Goal: Task Accomplishment & Management: Manage account settings

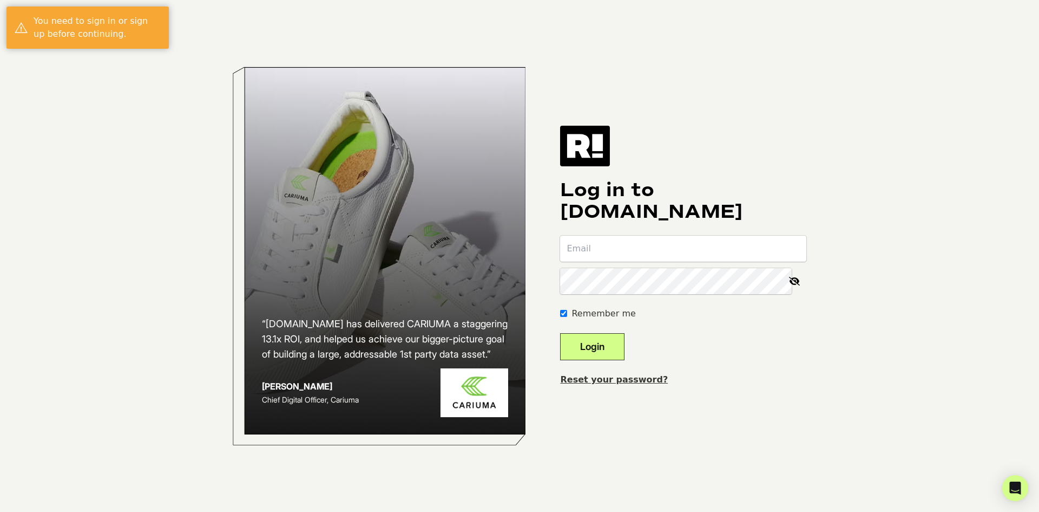
type input "[PERSON_NAME][EMAIL_ADDRESS][DOMAIN_NAME]"
click at [589, 251] on input "[PERSON_NAME][EMAIL_ADDRESS][DOMAIN_NAME]" at bounding box center [683, 248] width 246 height 26
click at [589, 251] on input "lee@brandxcommerce.com" at bounding box center [683, 248] width 246 height 26
click at [638, 384] on link "Reset your password?" at bounding box center [614, 379] width 108 height 10
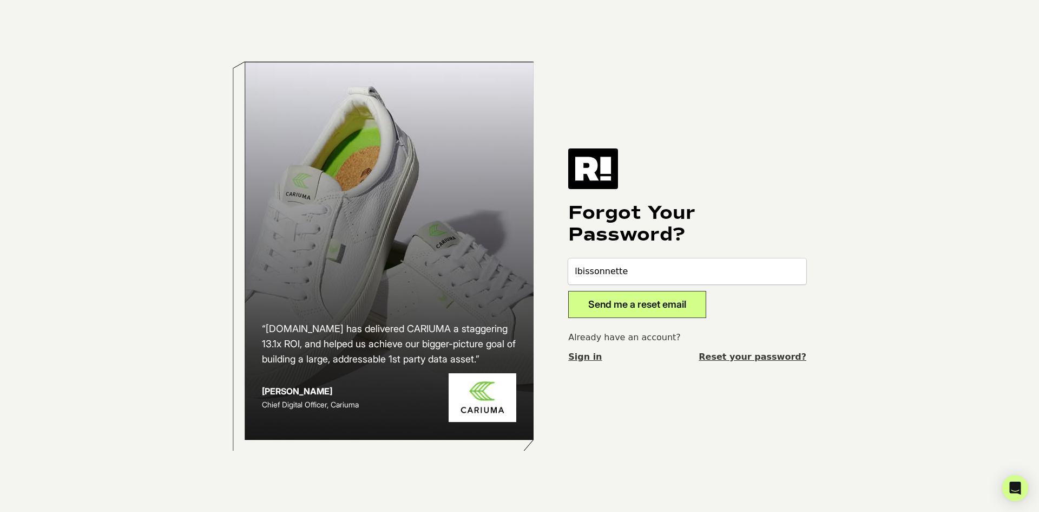
type input "[EMAIL_ADDRESS][DOMAIN_NAME]"
click at [640, 310] on button "Send me a reset email" at bounding box center [637, 304] width 138 height 27
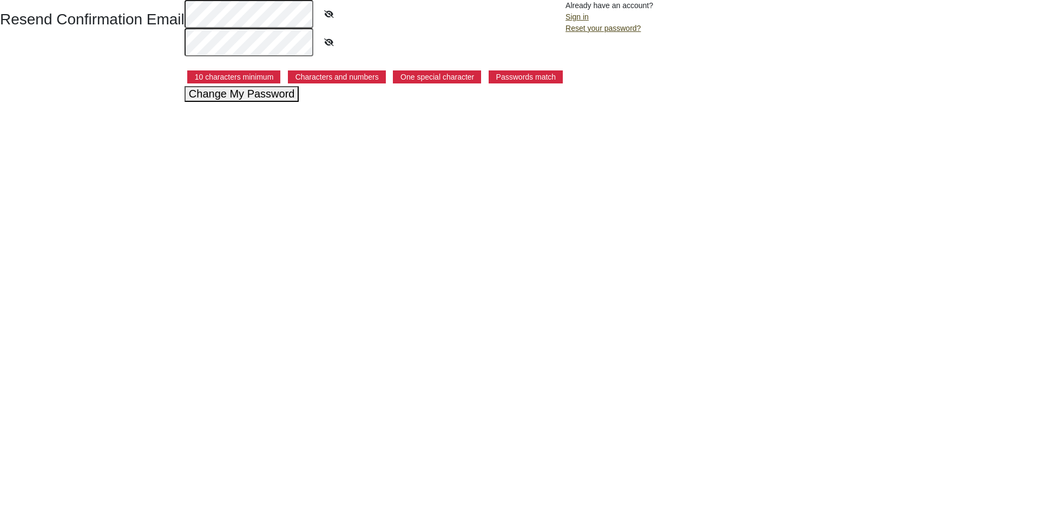
click at [247, 97] on button "Change My Password" at bounding box center [242, 94] width 115 height 16
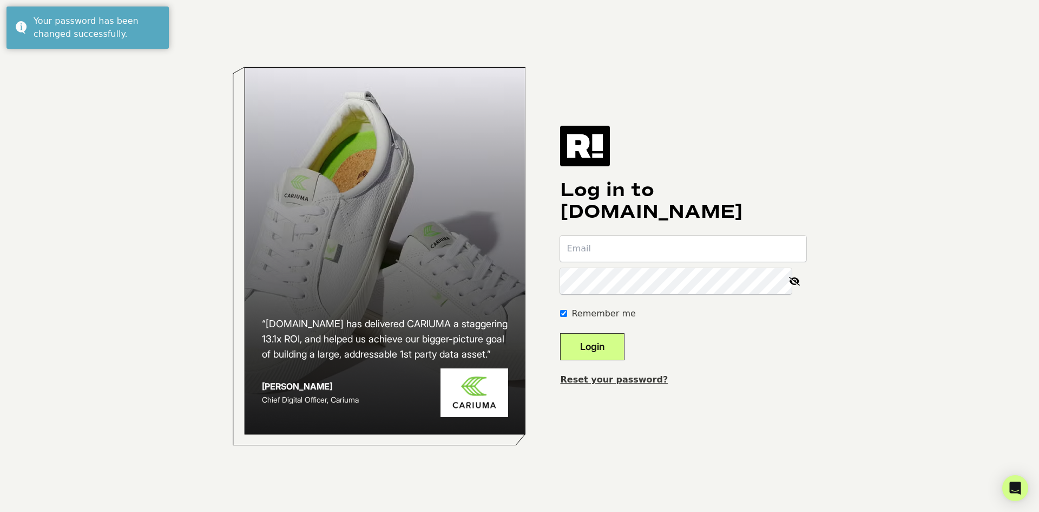
type input "[EMAIL_ADDRESS][DOMAIN_NAME]"
click at [794, 276] on icon at bounding box center [795, 281] width 24 height 26
click at [612, 352] on button "Login" at bounding box center [592, 346] width 64 height 27
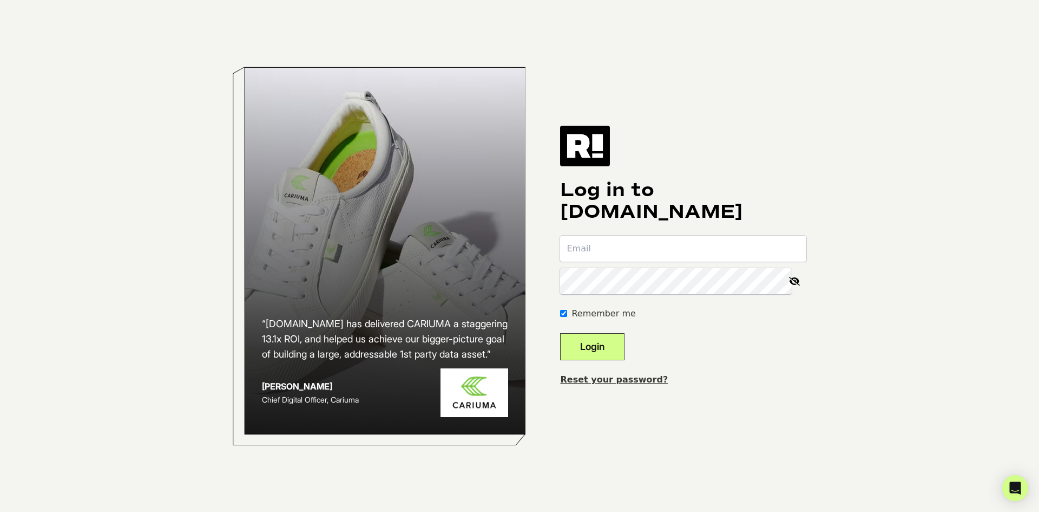
type input "[EMAIL_ADDRESS][DOMAIN_NAME]"
click at [602, 349] on button "Login" at bounding box center [592, 346] width 64 height 27
